Goal: Use online tool/utility: Use online tool/utility

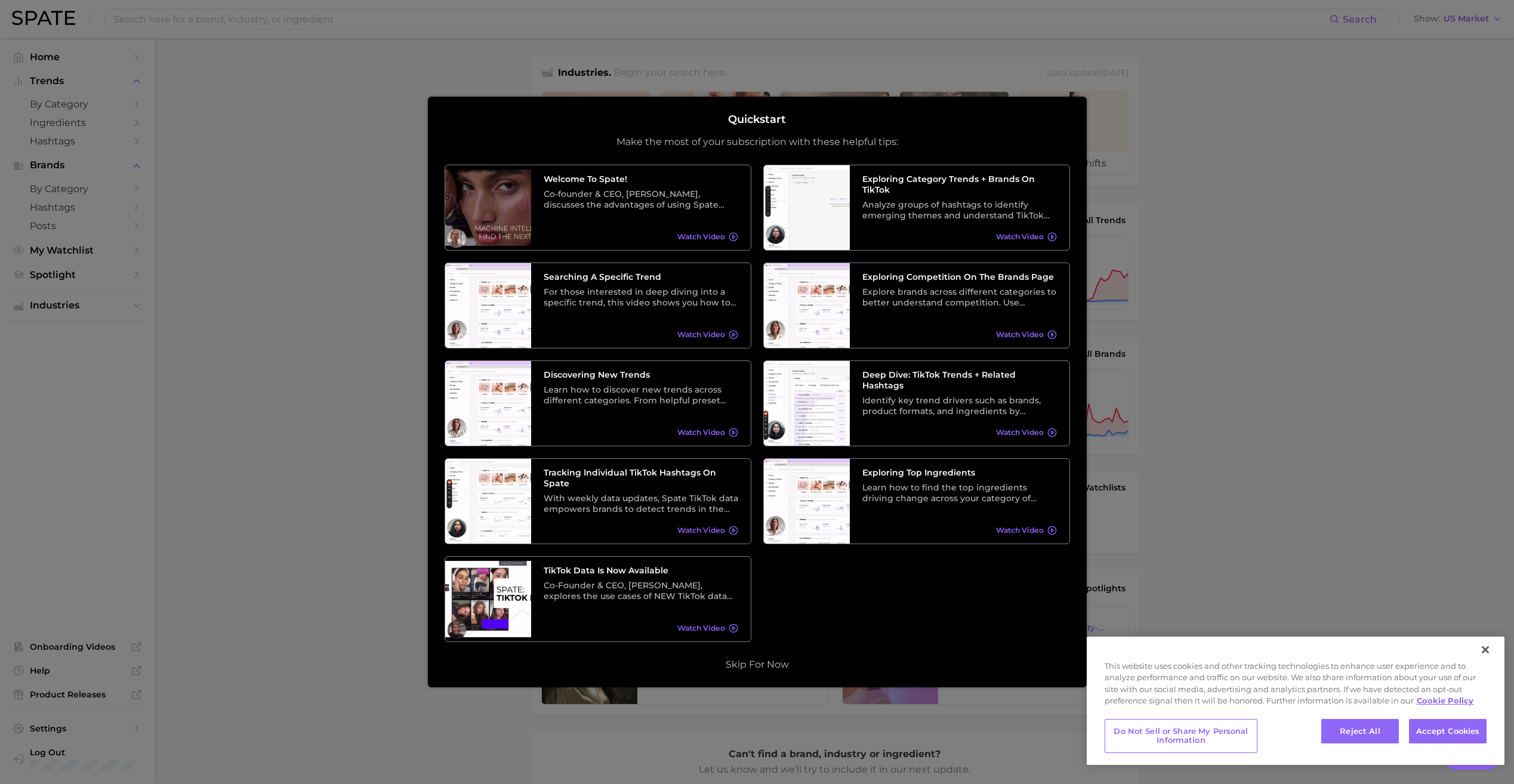
click at [1229, 185] on div at bounding box center [757, 484] width 1514 height 970
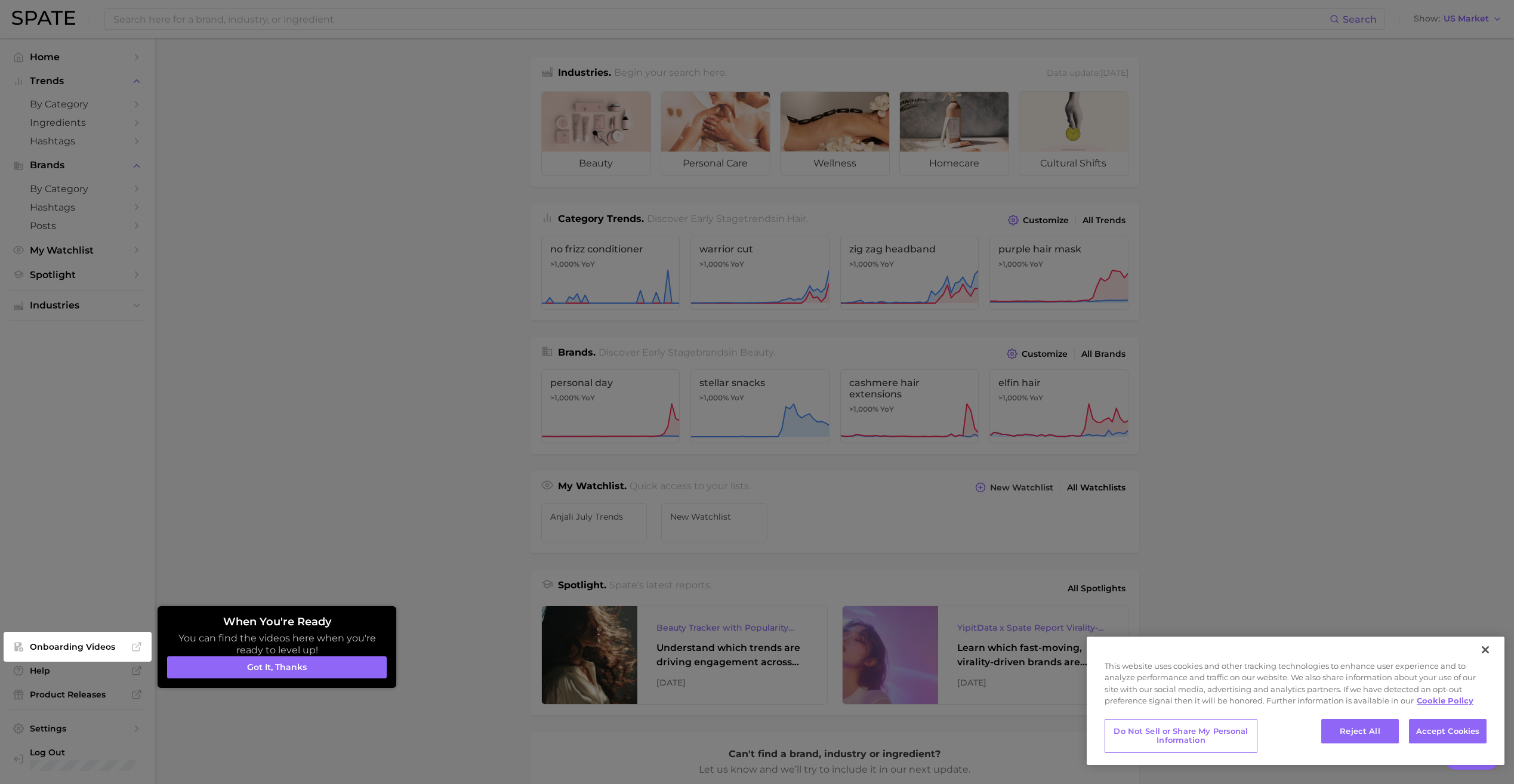
click at [1437, 25] on div at bounding box center [757, 484] width 1514 height 970
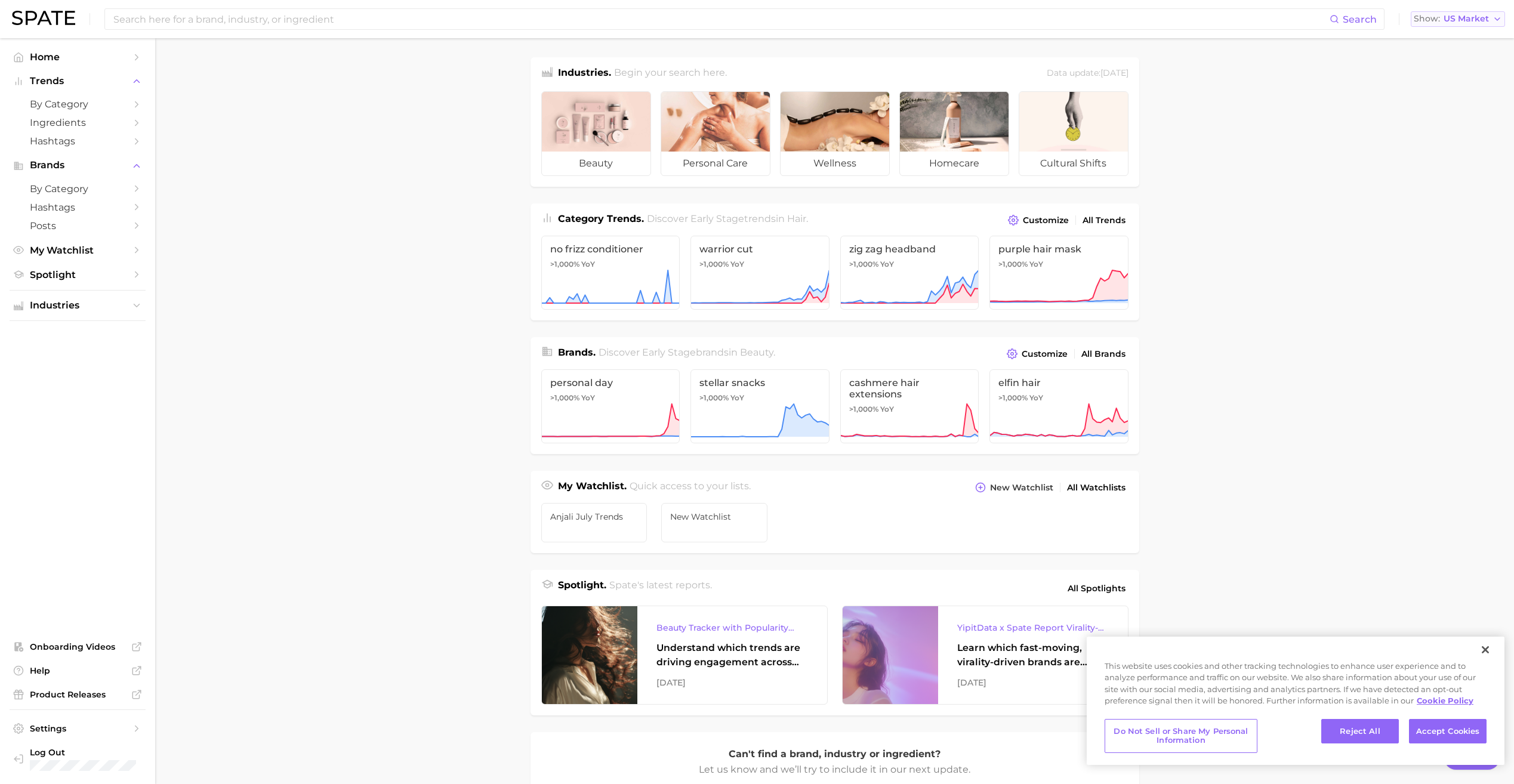
click at [1458, 25] on button "Show US Market" at bounding box center [1458, 19] width 94 height 16
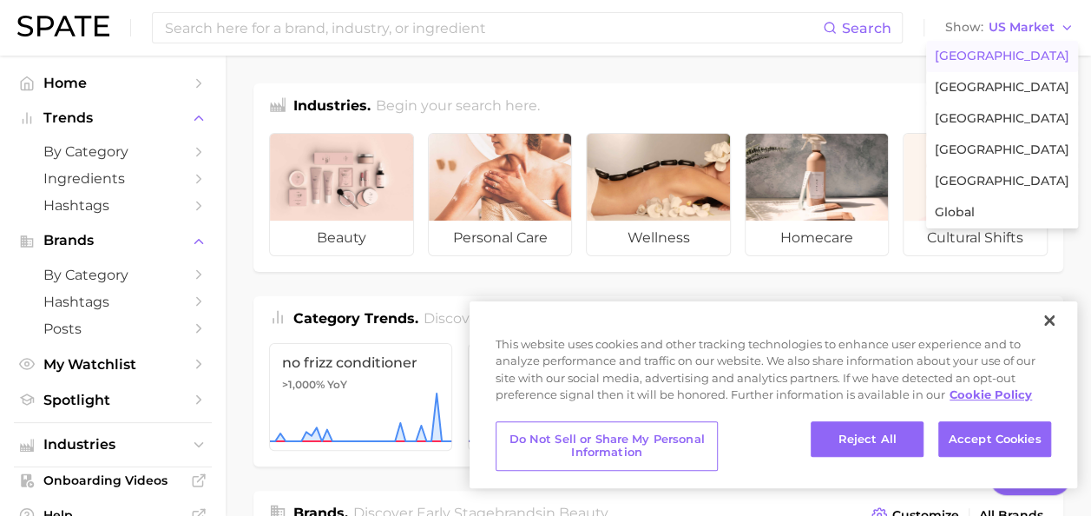
type textarea "x"
